Goal: Navigation & Orientation: Find specific page/section

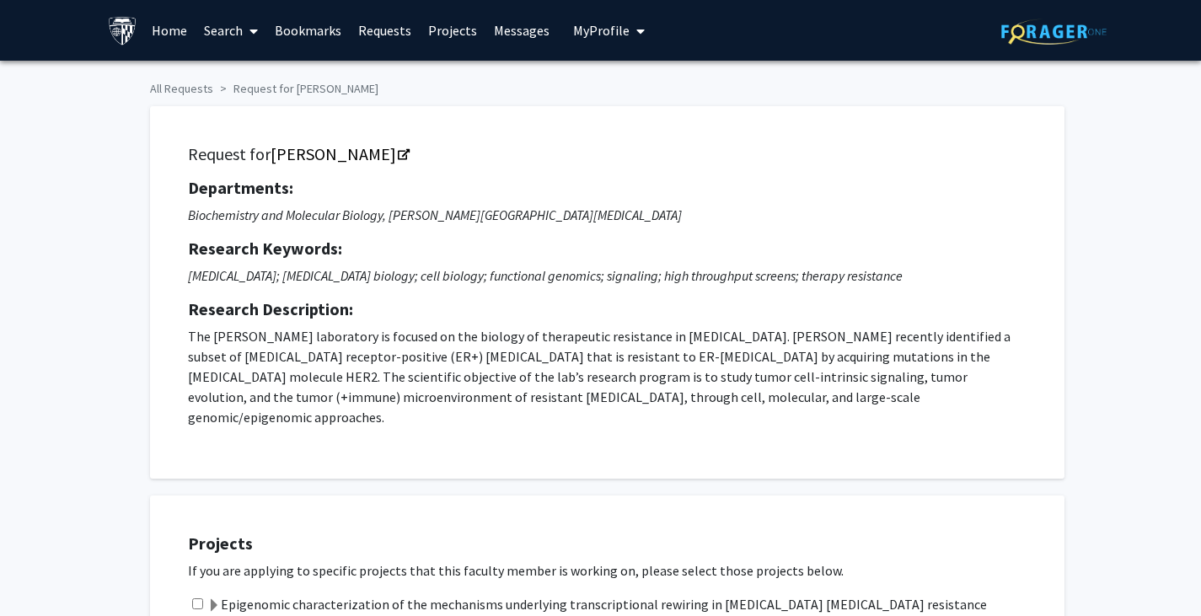
click at [318, 32] on link "Bookmarks" at bounding box center [307, 30] width 83 height 59
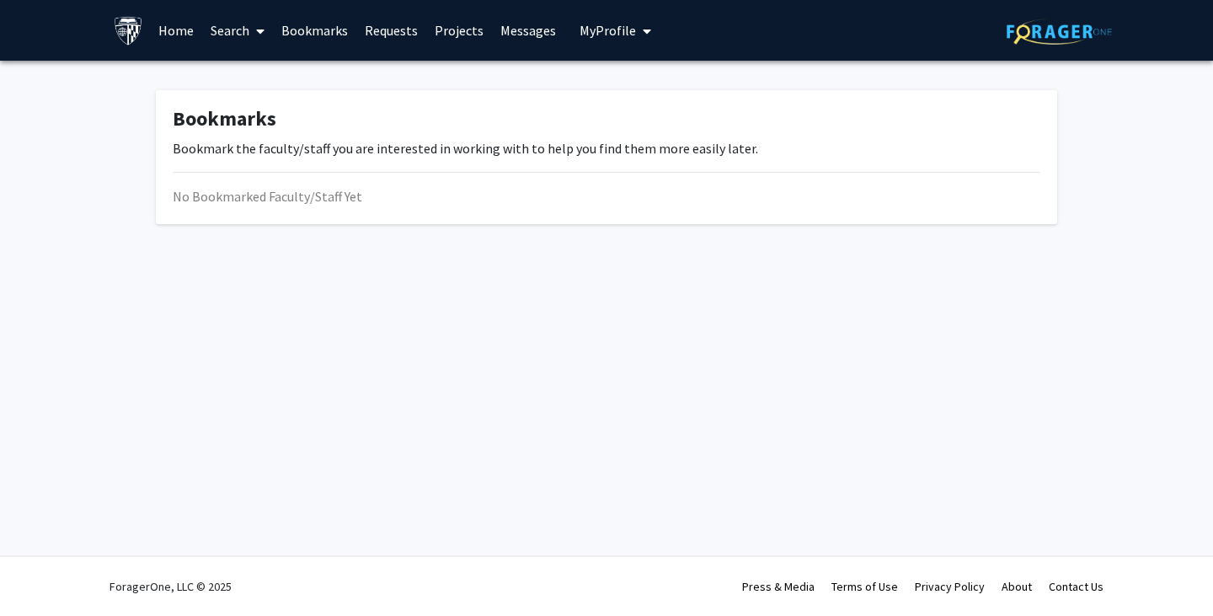
click at [311, 38] on link "Bookmarks" at bounding box center [314, 30] width 83 height 59
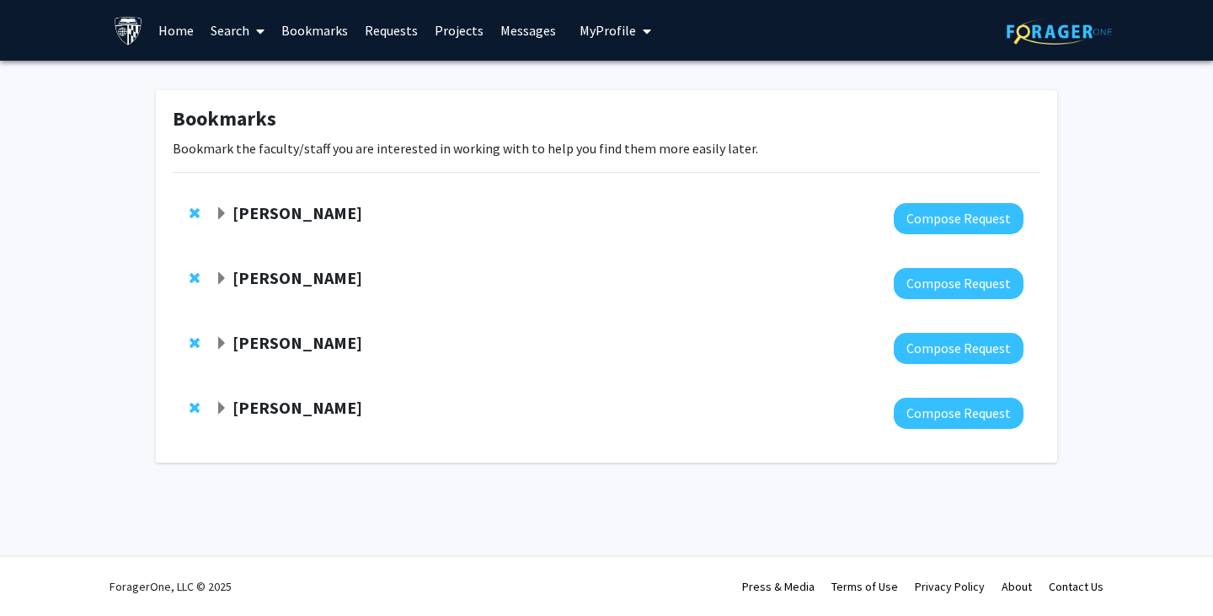
click at [312, 280] on strong "Arvind Pathak" at bounding box center [298, 277] width 130 height 21
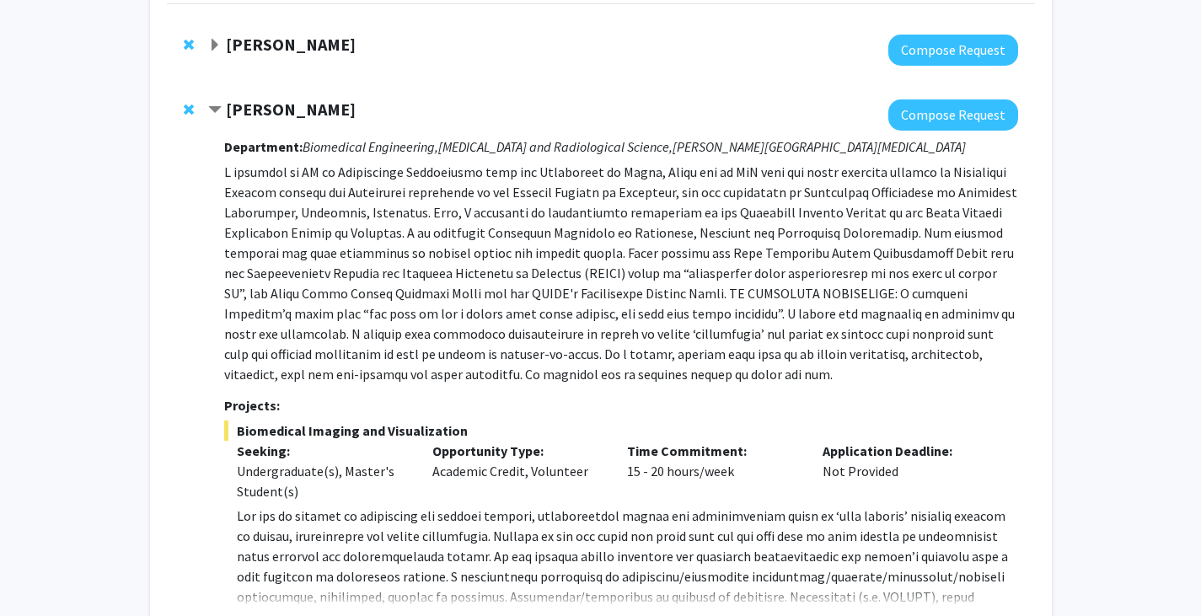
scroll to position [169, 0]
click at [279, 40] on strong "[PERSON_NAME]" at bounding box center [291, 43] width 130 height 21
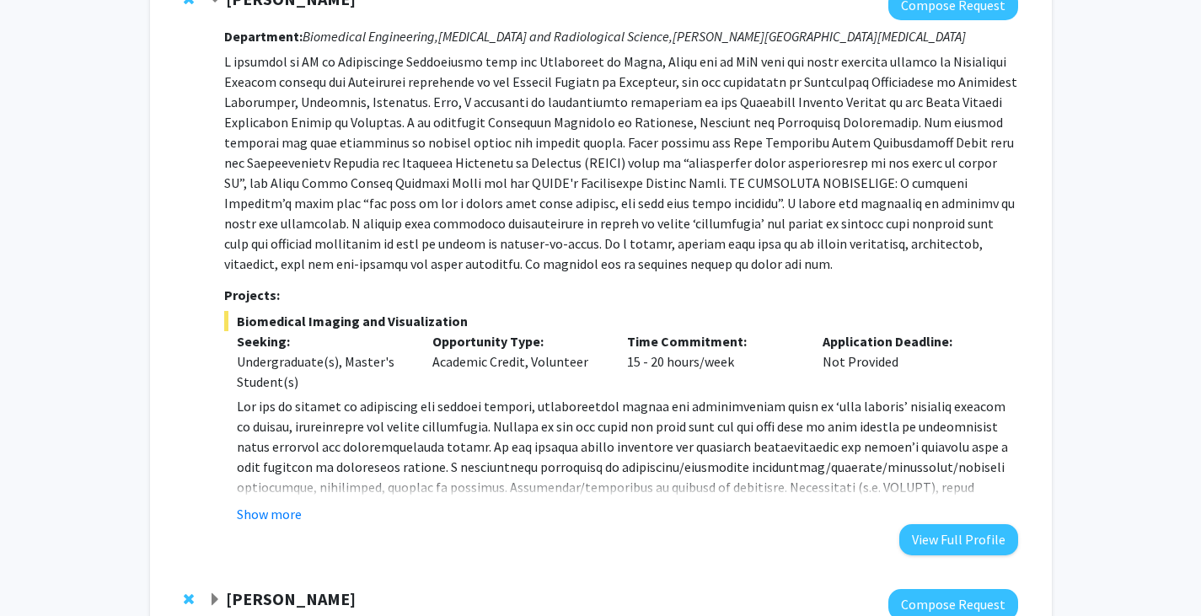
scroll to position [822, 0]
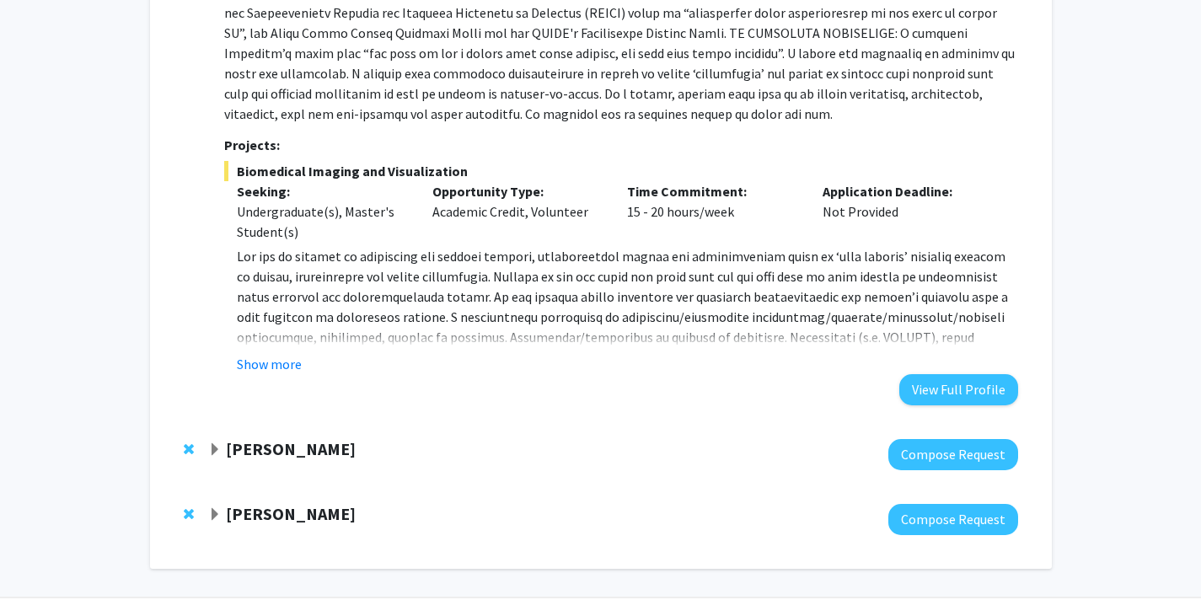
click at [285, 438] on strong "Sixuan Li" at bounding box center [291, 448] width 130 height 21
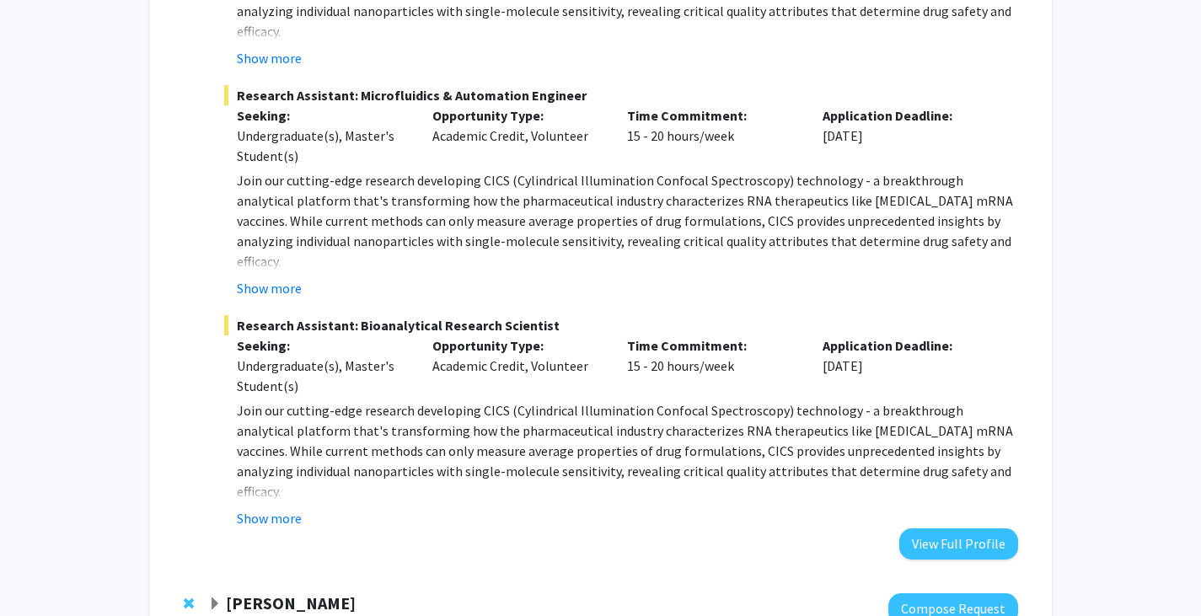
scroll to position [1675, 0]
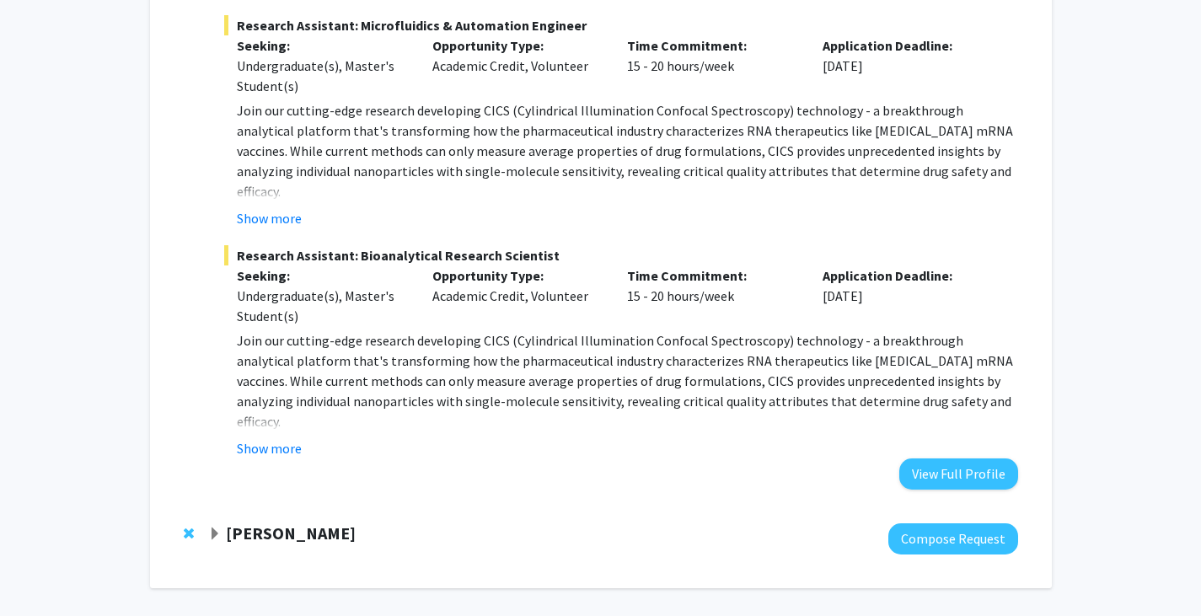
click at [281, 522] on strong "Ishan Barman" at bounding box center [291, 532] width 130 height 21
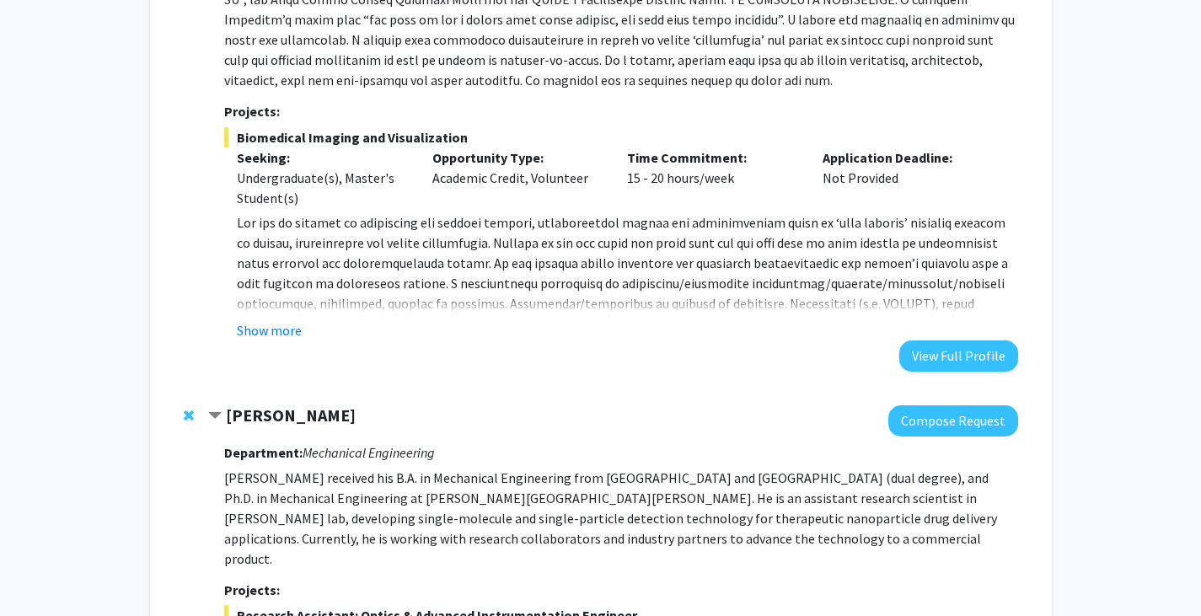
scroll to position [857, 0]
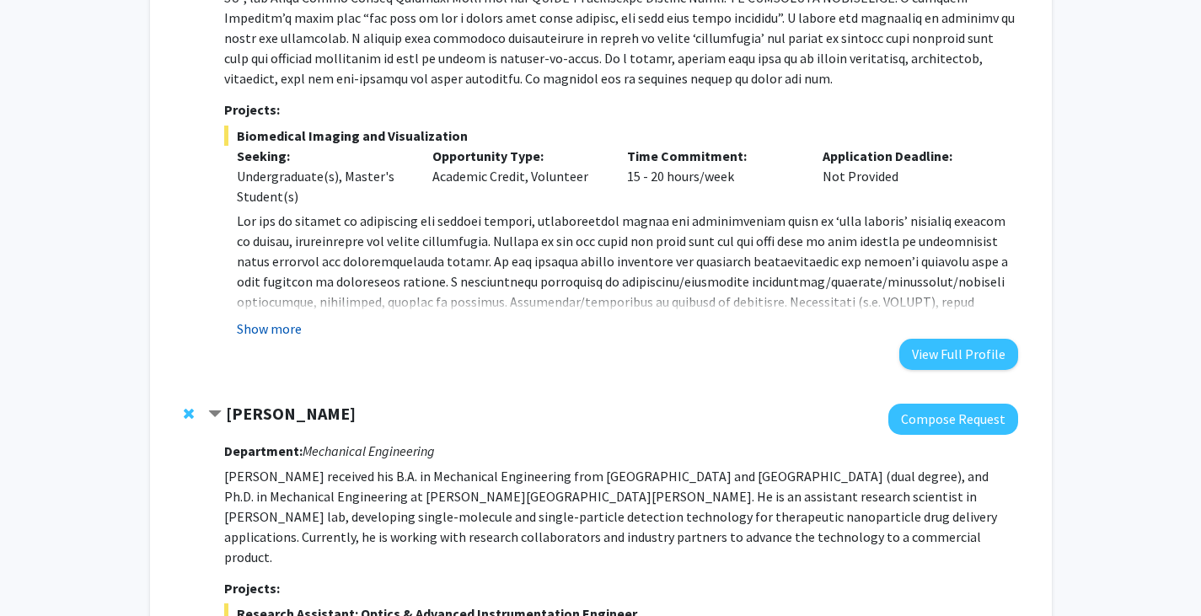
click at [285, 319] on button "Show more" at bounding box center [269, 329] width 65 height 20
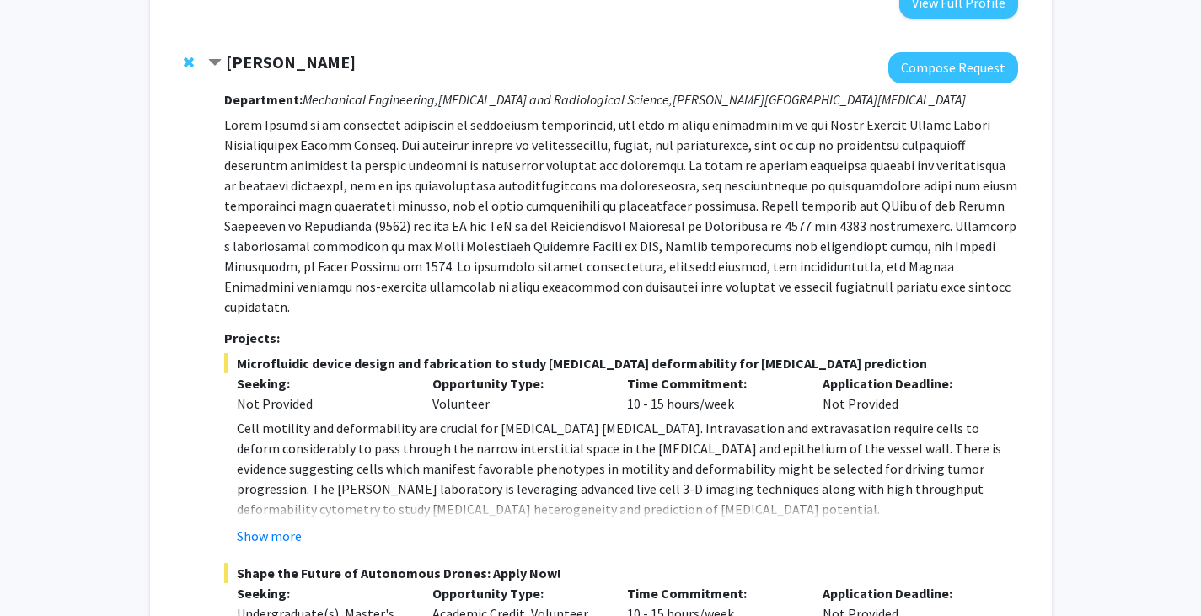
scroll to position [2222, 0]
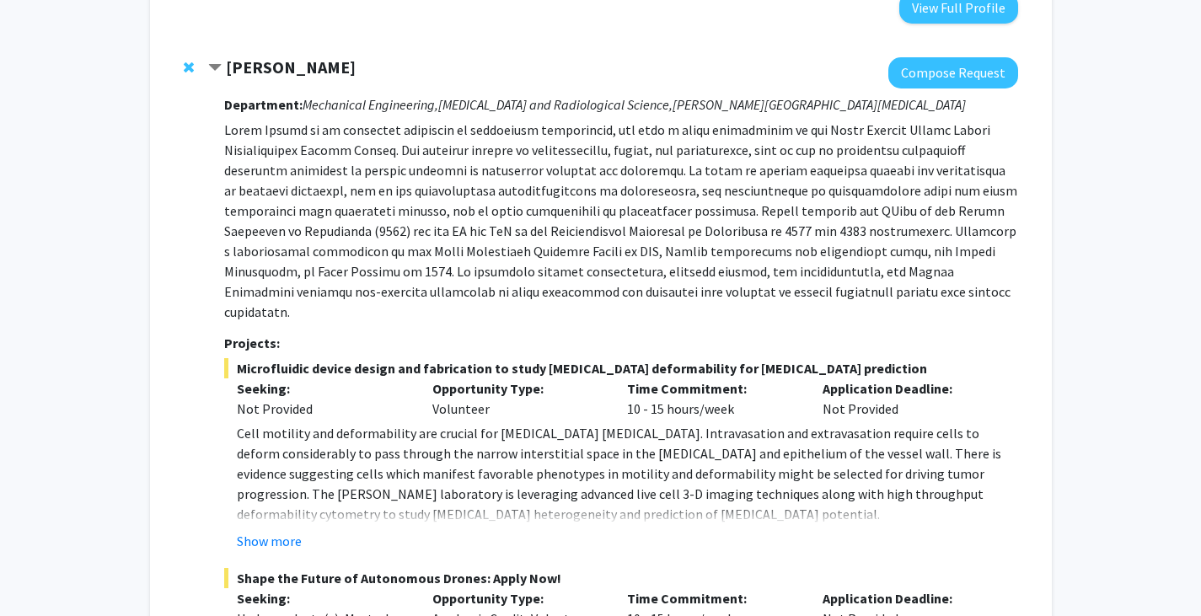
click at [265, 448] on fg-read-more "Cell motility and deformability are crucial for cancer metastasis. Intravasatio…" at bounding box center [620, 487] width 793 height 128
click at [266, 531] on button "Show more" at bounding box center [269, 541] width 65 height 20
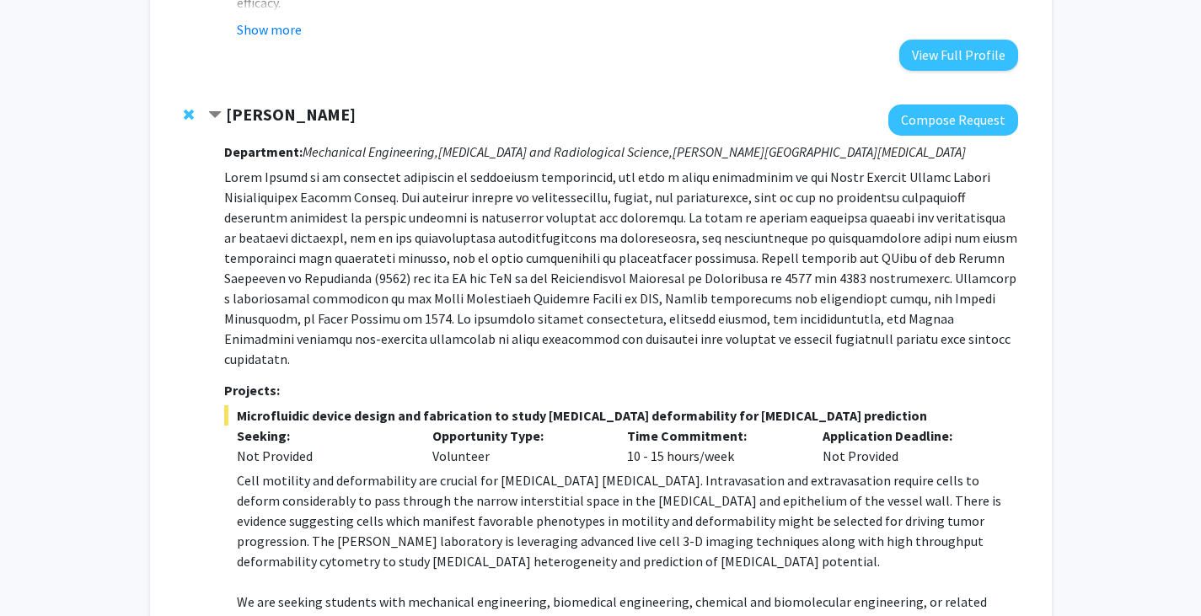
scroll to position [2177, 0]
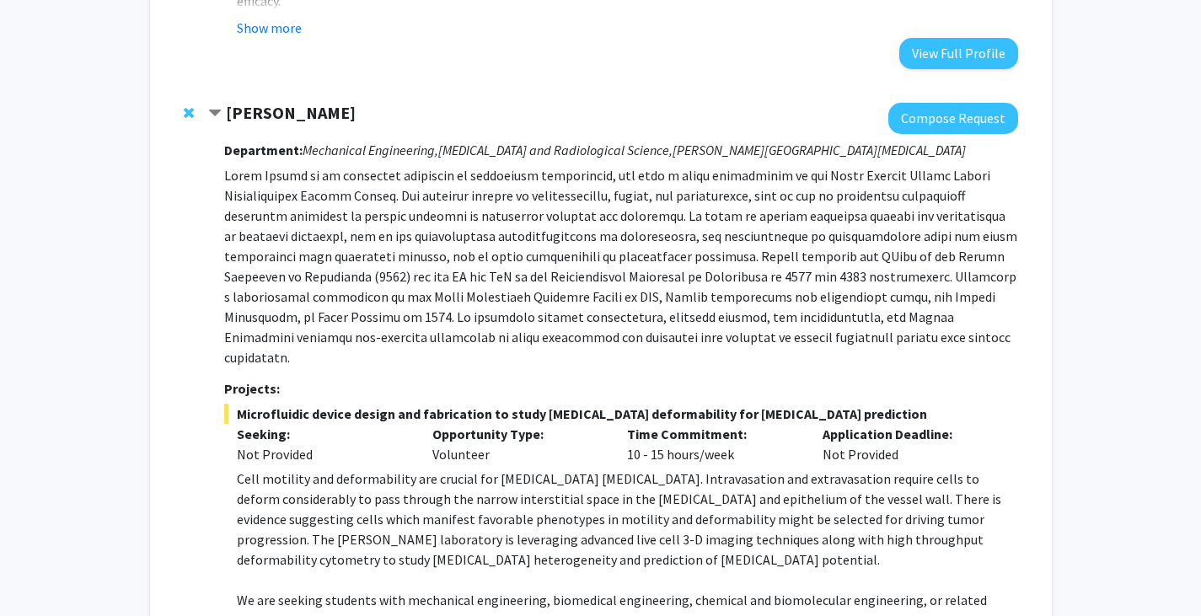
click at [802, 177] on p at bounding box center [620, 266] width 793 height 202
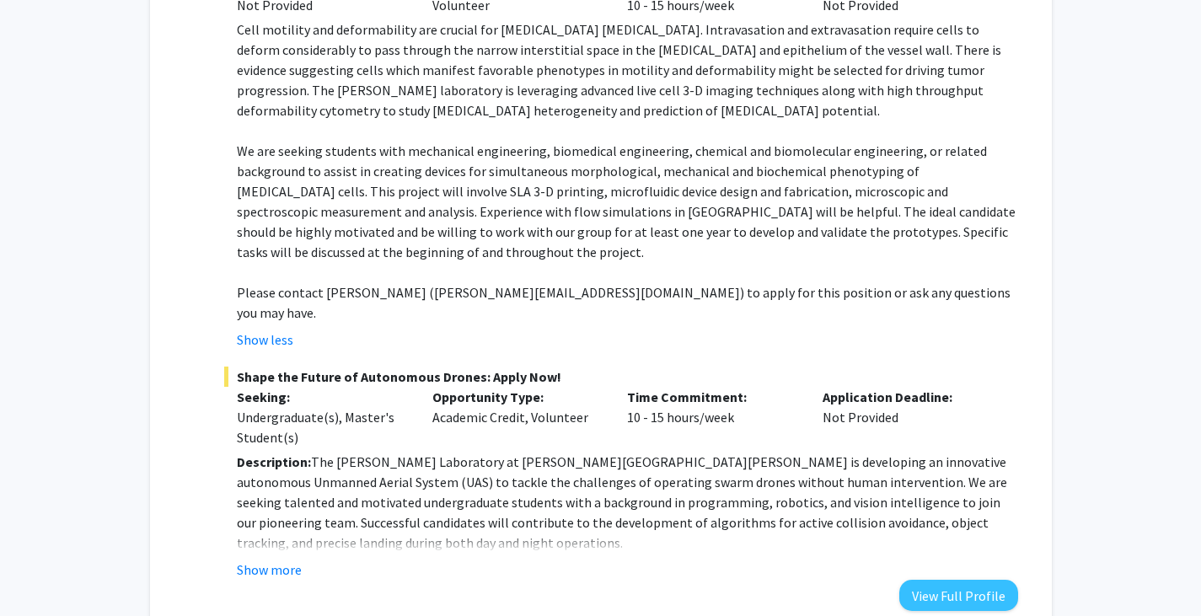
scroll to position [2642, 0]
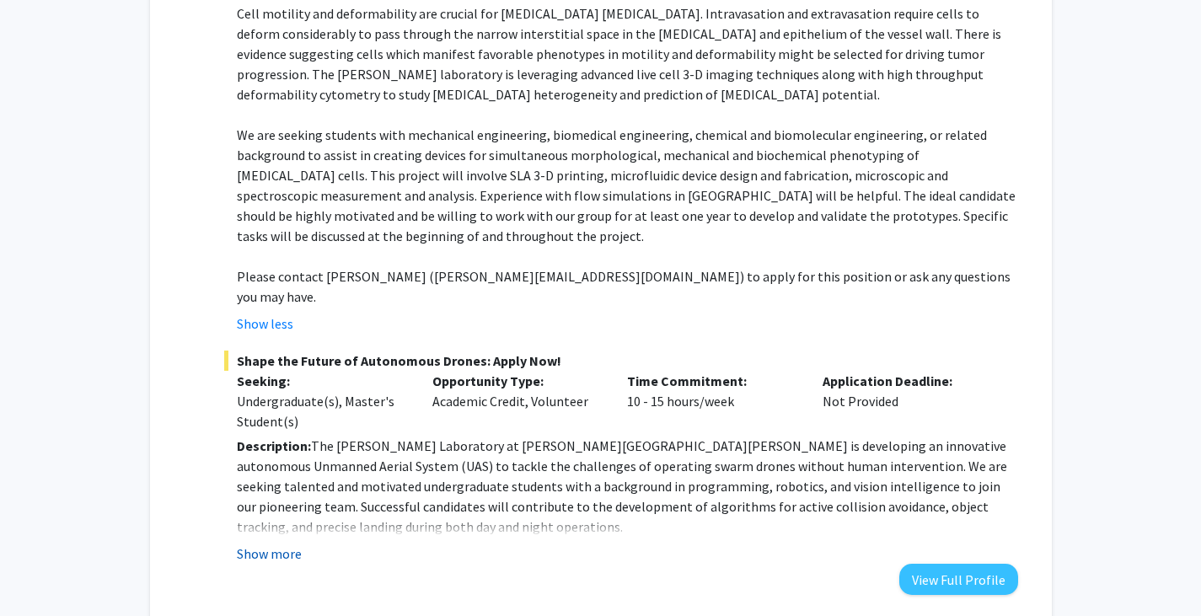
click at [297, 544] on button "Show more" at bounding box center [269, 554] width 65 height 20
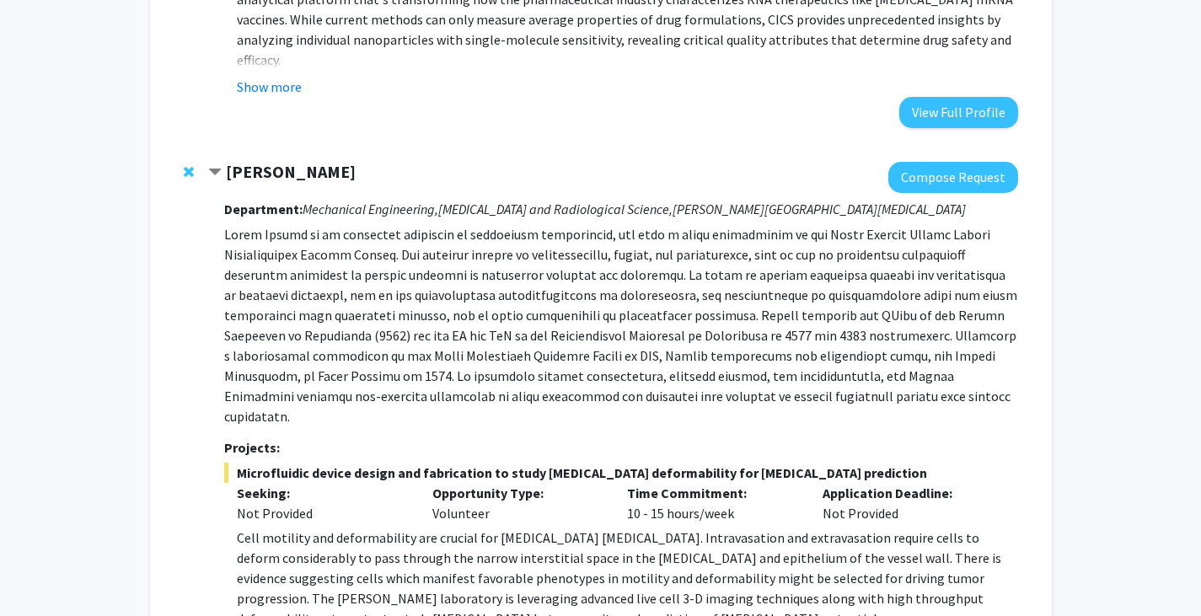
scroll to position [2117, 0]
